Goal: Contribute content: Add original content to the website for others to see

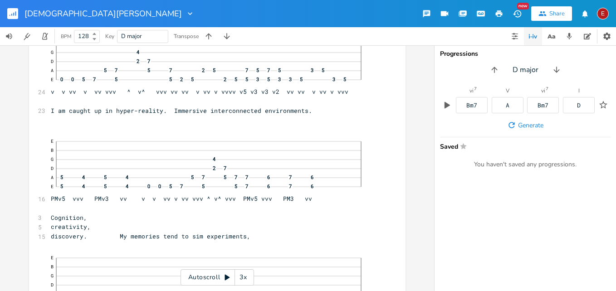
scroll to position [65, 0]
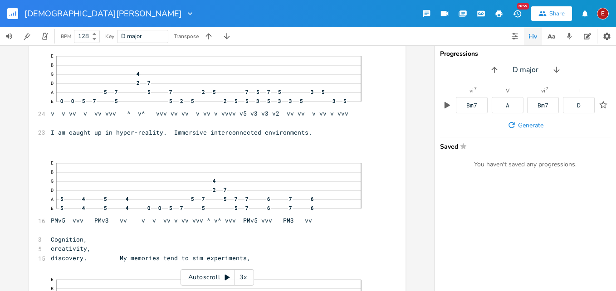
click at [226, 279] on icon at bounding box center [227, 278] width 5 height 6
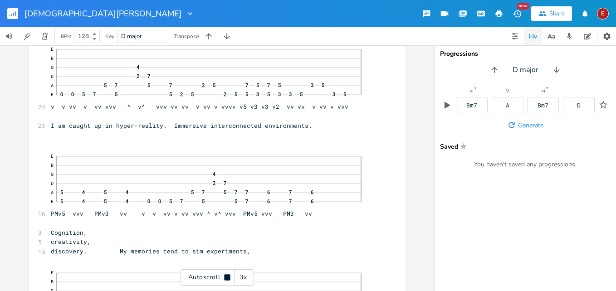
click at [226, 279] on icon at bounding box center [227, 277] width 6 height 6
click at [240, 278] on div "3x" at bounding box center [243, 277] width 16 height 16
click at [240, 278] on div "4x" at bounding box center [243, 277] width 16 height 16
click at [225, 276] on icon at bounding box center [227, 278] width 5 height 6
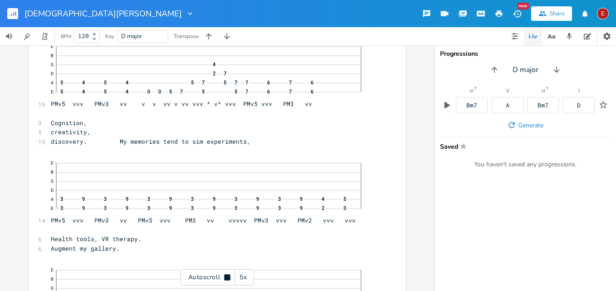
click at [225, 276] on icon at bounding box center [227, 277] width 6 height 6
click at [225, 276] on icon at bounding box center [227, 278] width 5 height 6
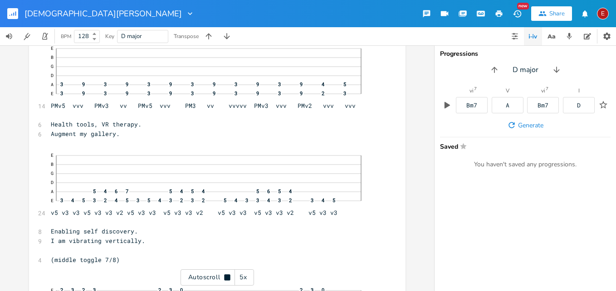
click at [225, 276] on icon at bounding box center [227, 277] width 6 height 6
click at [225, 276] on icon at bounding box center [227, 278] width 5 height 6
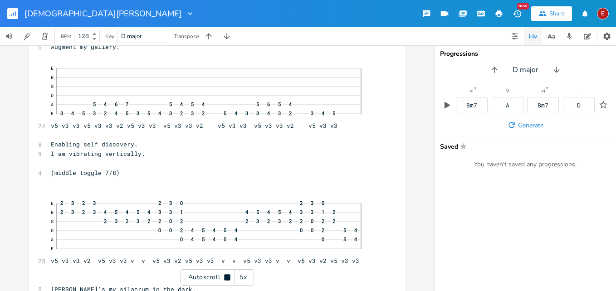
click at [225, 276] on icon at bounding box center [227, 277] width 6 height 6
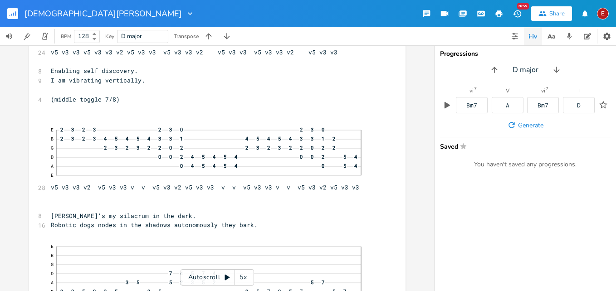
scroll to position [501, 0]
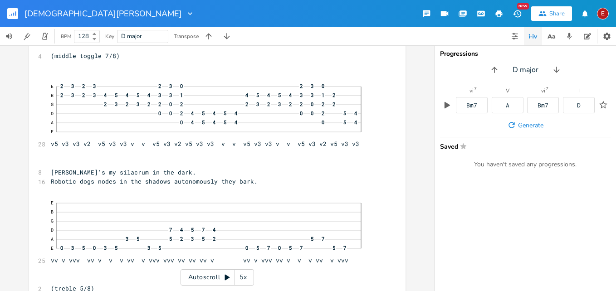
click at [601, 16] on div "E" at bounding box center [603, 14] width 12 height 12
click at [562, 73] on li "Sign Out" at bounding box center [578, 77] width 73 height 15
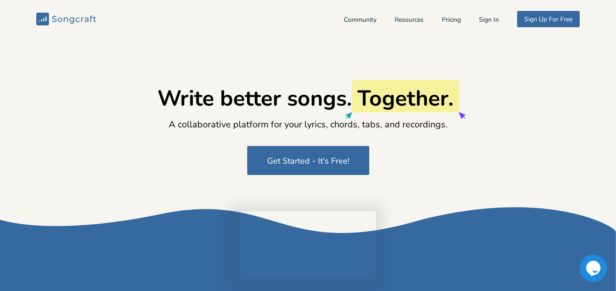
type input "[EMAIL_ADDRESS][DOMAIN_NAME]"
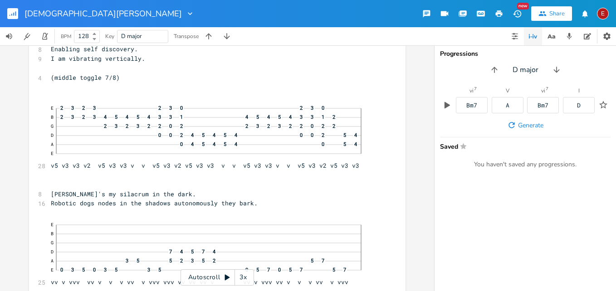
scroll to position [20, 0]
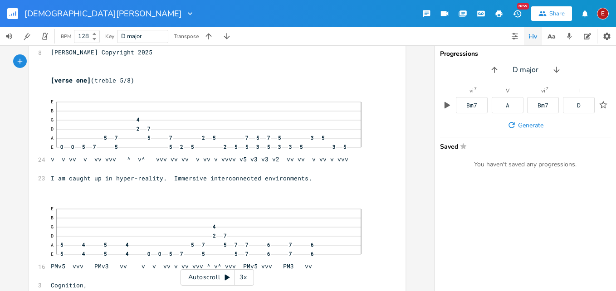
click at [244, 279] on div "3x" at bounding box center [243, 277] width 16 height 16
click at [244, 279] on div "4x" at bounding box center [243, 277] width 16 height 16
click at [224, 277] on icon at bounding box center [227, 277] width 7 height 7
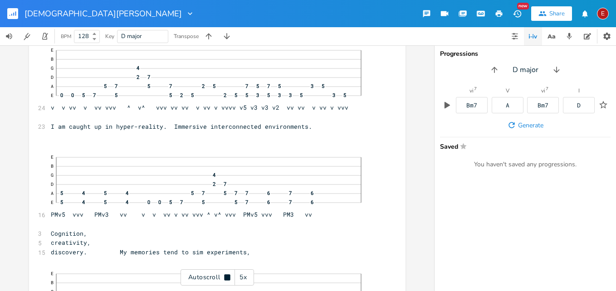
click at [225, 281] on div "Autoscroll 5x" at bounding box center [217, 277] width 73 height 16
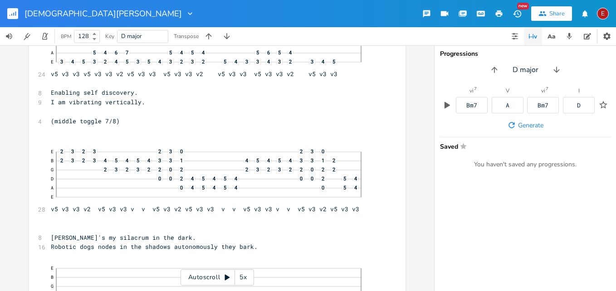
scroll to position [457, 0]
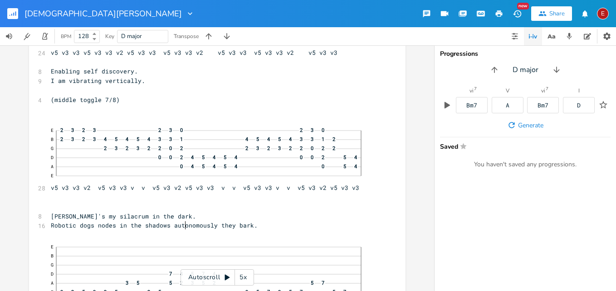
click at [184, 227] on span "Robotic dogs nodes in the shadows autonomously they bark." at bounding box center [154, 225] width 207 height 8
click at [243, 228] on span "Robotic dogs nodes in shadows autonomously they bark." at bounding box center [147, 225] width 192 height 8
click at [228, 278] on icon at bounding box center [227, 278] width 5 height 6
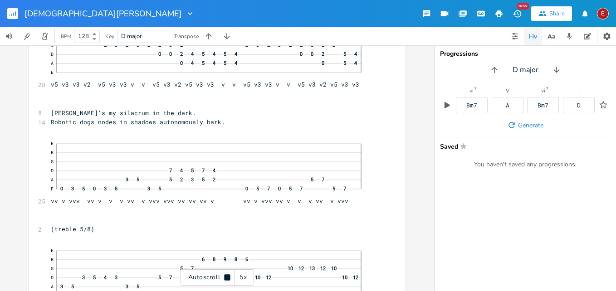
scroll to position [562, 0]
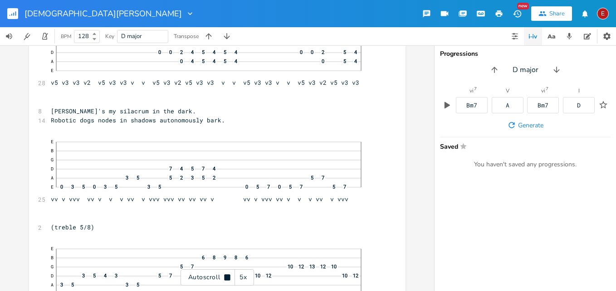
click at [227, 274] on icon at bounding box center [227, 277] width 7 height 7
click at [143, 118] on span "Robotic dogs nodes in shadows autonomously bark." at bounding box center [138, 120] width 174 height 8
type textarea "are"
click at [176, 123] on span "Robotic dogs are nodes in shadows autonomously bark." at bounding box center [145, 120] width 189 height 8
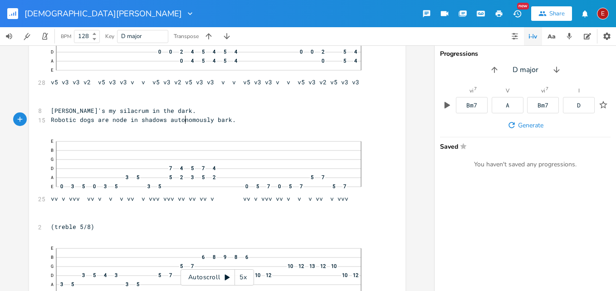
click at [183, 121] on span "Robotic dogs are node in shadows autonomously bark." at bounding box center [143, 120] width 185 height 8
click at [203, 121] on span "Robotic dogs are node shadows autonomously bark." at bounding box center [138, 120] width 174 height 8
type textarea "that"
click at [226, 278] on icon at bounding box center [227, 278] width 5 height 6
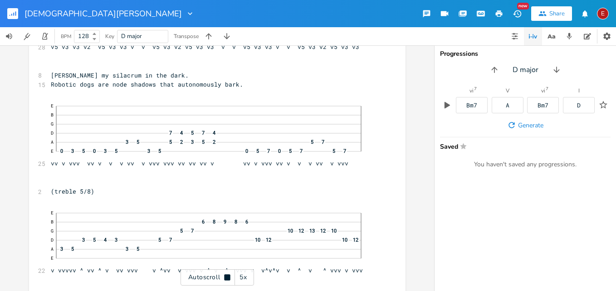
scroll to position [601, 0]
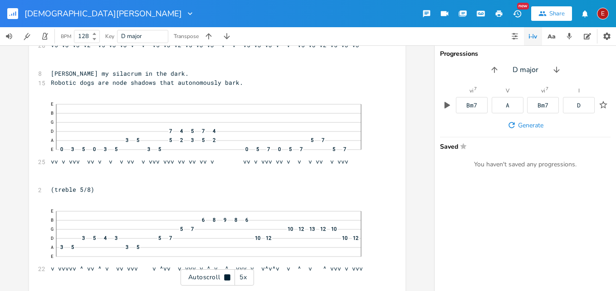
click at [226, 278] on icon at bounding box center [227, 277] width 6 height 6
click at [226, 276] on icon at bounding box center [227, 278] width 5 height 6
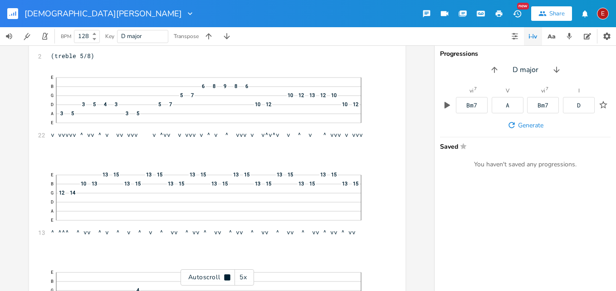
scroll to position [736, 0]
click at [226, 276] on icon at bounding box center [227, 277] width 6 height 6
click at [226, 276] on icon at bounding box center [227, 278] width 5 height 6
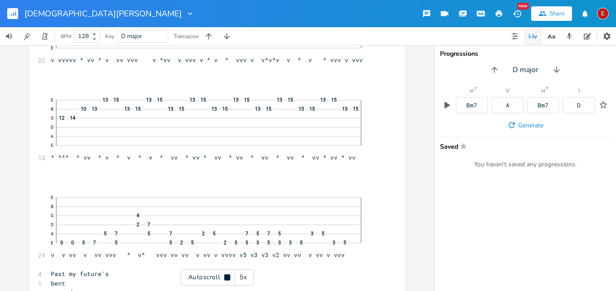
click at [226, 276] on icon at bounding box center [227, 277] width 6 height 6
click at [226, 276] on icon at bounding box center [227, 278] width 5 height 6
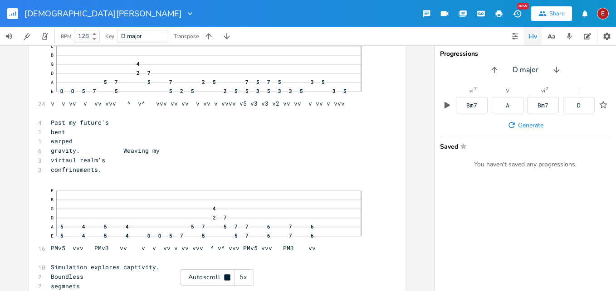
click at [226, 276] on icon at bounding box center [227, 277] width 6 height 6
click at [65, 132] on span "bent" at bounding box center [58, 131] width 15 height 8
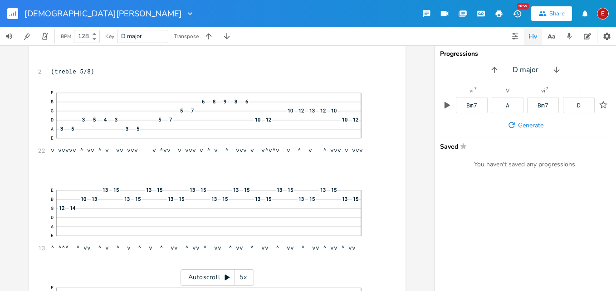
scroll to position [675, 0]
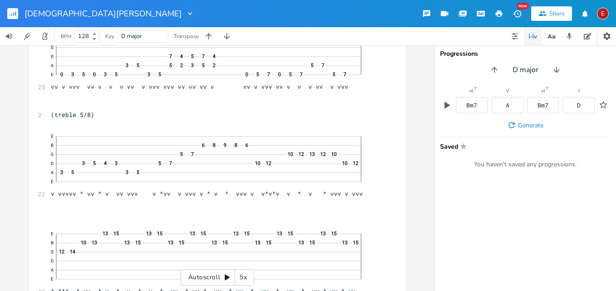
type textarea "s"
click at [226, 275] on icon at bounding box center [227, 278] width 5 height 6
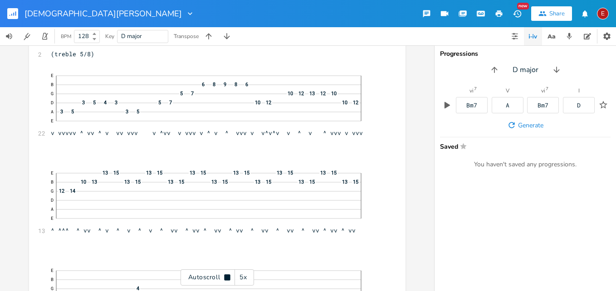
click at [226, 275] on icon at bounding box center [227, 277] width 6 height 6
click at [226, 275] on icon at bounding box center [227, 278] width 5 height 6
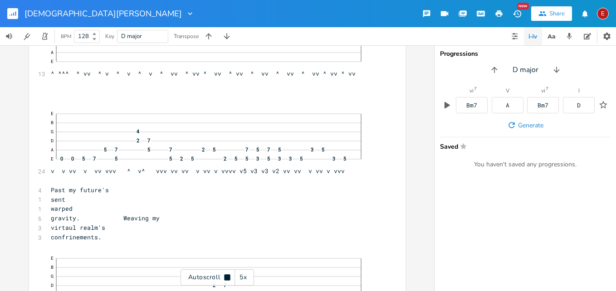
click at [226, 275] on icon at bounding box center [227, 277] width 6 height 6
click at [226, 275] on icon at bounding box center [227, 278] width 5 height 6
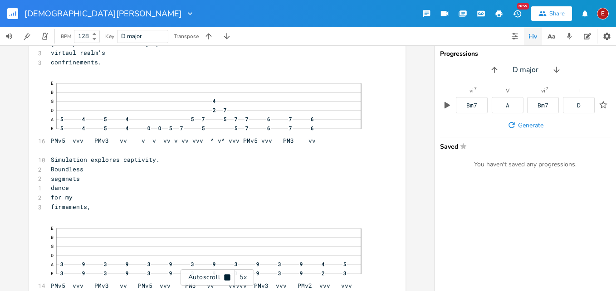
click at [226, 275] on icon at bounding box center [227, 277] width 6 height 6
click at [226, 275] on icon at bounding box center [227, 278] width 5 height 6
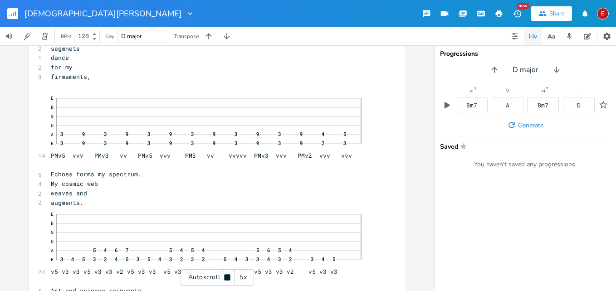
click at [226, 275] on icon at bounding box center [227, 277] width 6 height 6
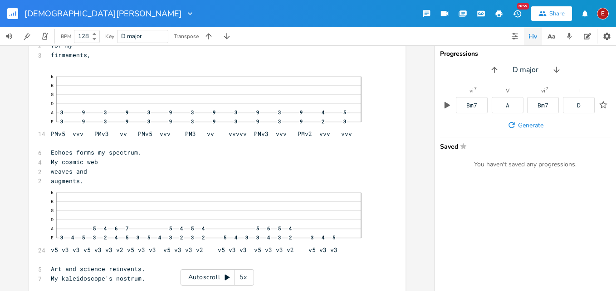
click at [227, 277] on icon at bounding box center [227, 278] width 5 height 6
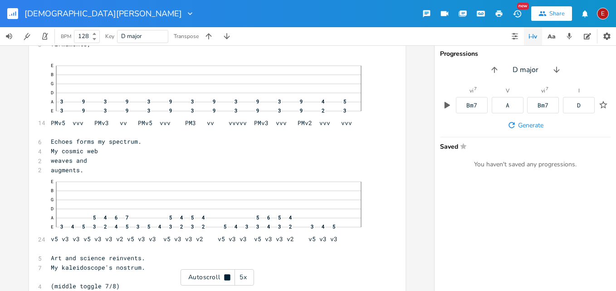
scroll to position [1233, 0]
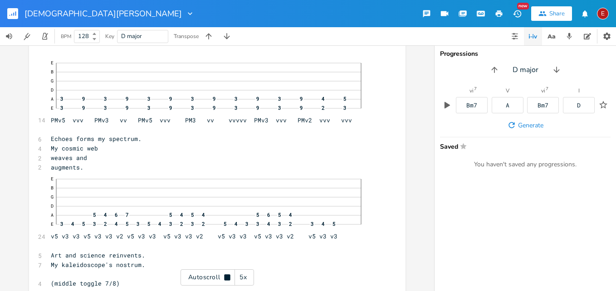
click at [227, 277] on icon at bounding box center [227, 277] width 6 height 6
click at [83, 169] on span "augments." at bounding box center [67, 167] width 33 height 8
type textarea "presents"
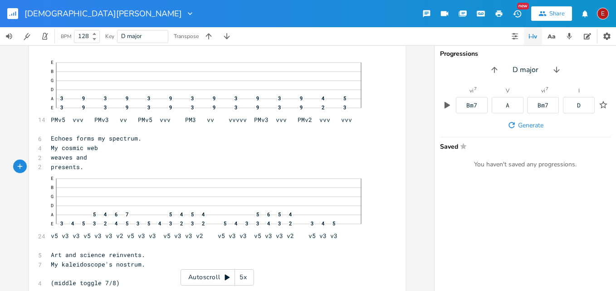
click at [228, 277] on icon at bounding box center [227, 278] width 5 height 6
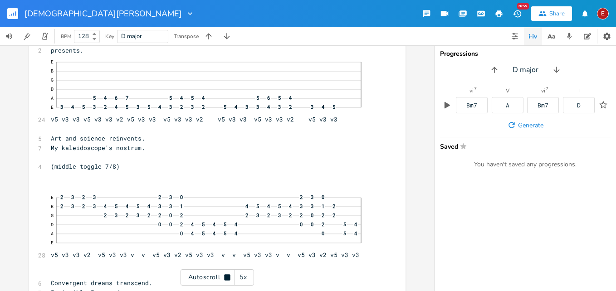
click at [228, 277] on icon at bounding box center [227, 277] width 6 height 6
click at [226, 276] on icon at bounding box center [227, 278] width 5 height 6
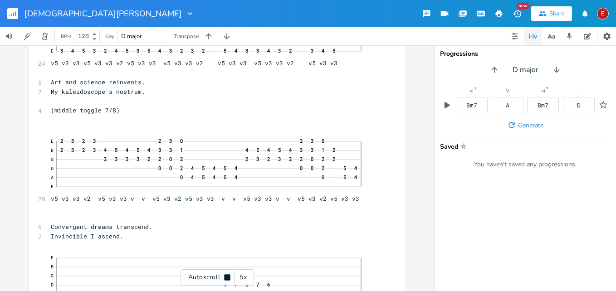
scroll to position [1408, 0]
click at [226, 276] on icon at bounding box center [227, 277] width 6 height 6
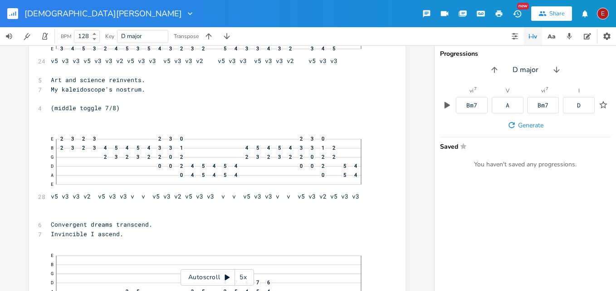
click at [224, 277] on icon at bounding box center [227, 277] width 7 height 7
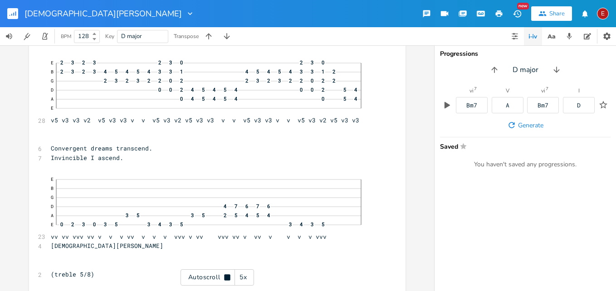
scroll to position [1486, 0]
click at [224, 277] on icon at bounding box center [227, 277] width 7 height 7
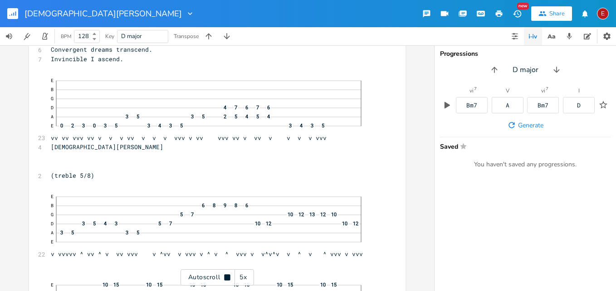
click at [224, 277] on icon at bounding box center [227, 277] width 7 height 7
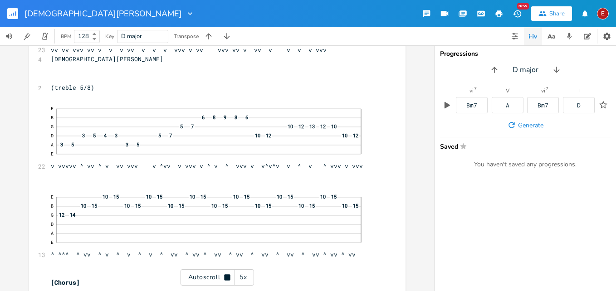
scroll to position [1674, 0]
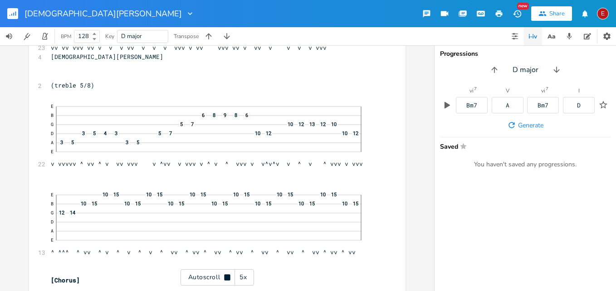
click at [224, 277] on icon at bounding box center [227, 277] width 7 height 7
click at [227, 277] on icon at bounding box center [227, 278] width 5 height 6
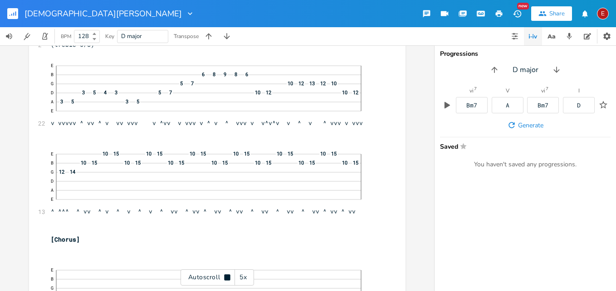
click at [227, 277] on icon at bounding box center [227, 277] width 6 height 6
click at [227, 277] on icon at bounding box center [227, 278] width 5 height 6
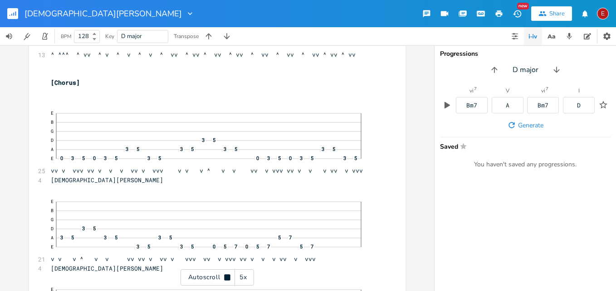
click at [227, 277] on icon at bounding box center [227, 277] width 6 height 6
click at [227, 277] on icon at bounding box center [227, 278] width 5 height 6
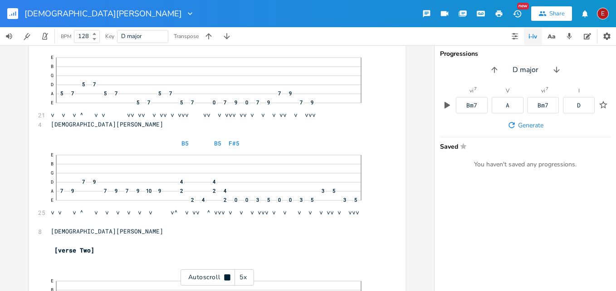
click at [227, 277] on icon at bounding box center [227, 277] width 6 height 6
click at [227, 277] on icon at bounding box center [227, 278] width 5 height 6
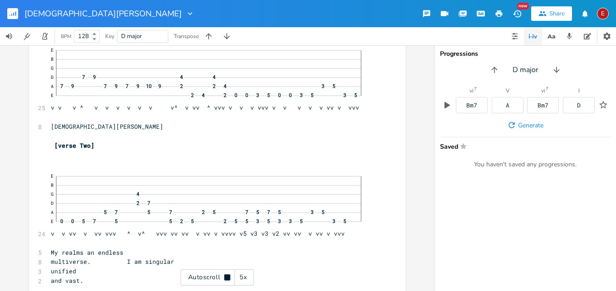
click at [227, 277] on icon at bounding box center [227, 277] width 6 height 6
click at [599, 13] on div "E" at bounding box center [603, 14] width 12 height 12
click at [565, 78] on span "Sign Out" at bounding box center [555, 78] width 21 height 6
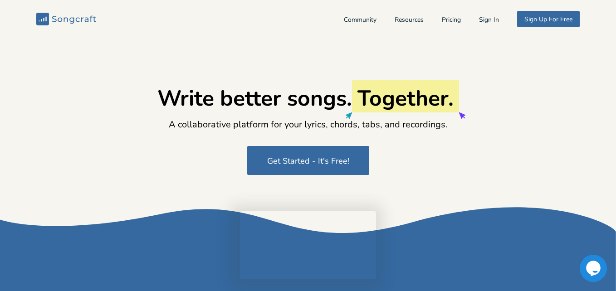
type input "[EMAIL_ADDRESS][DOMAIN_NAME]"
